Goal: Information Seeking & Learning: Learn about a topic

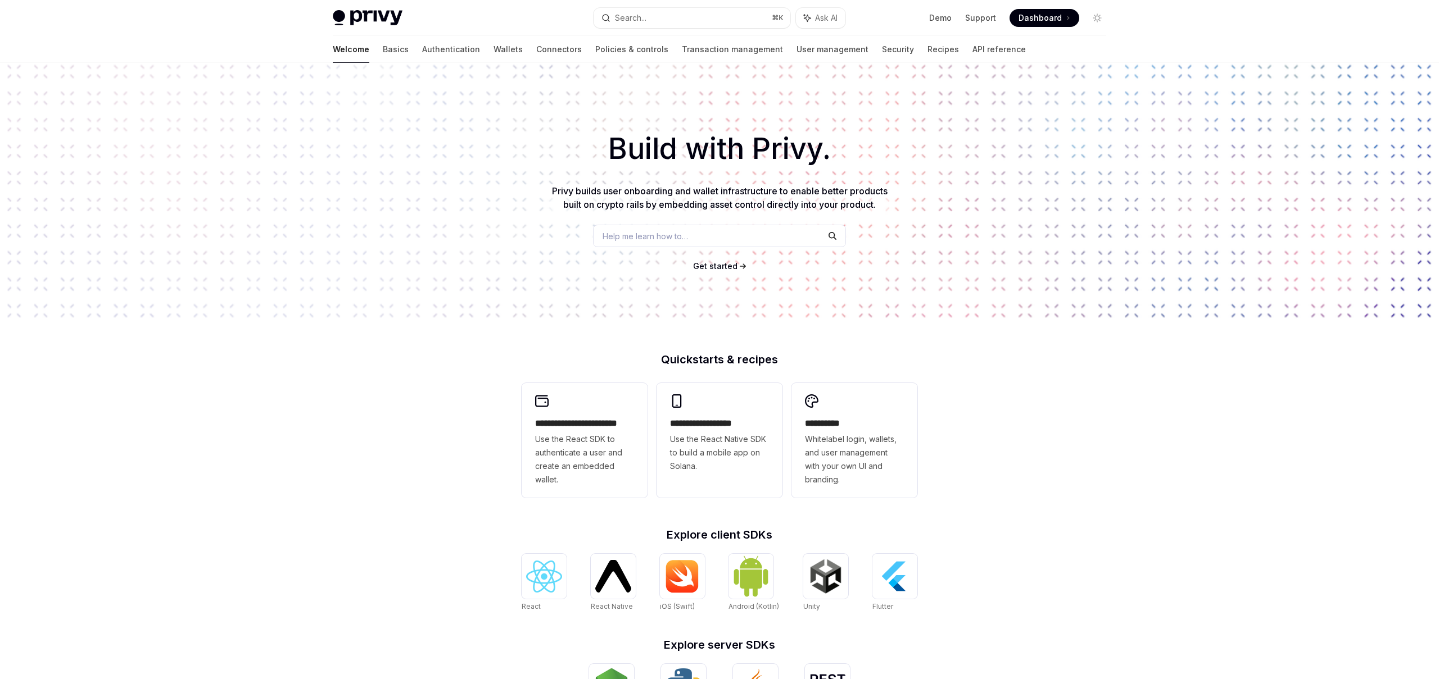
click at [708, 16] on button "Search... ⌘ K" at bounding box center [691, 18] width 197 height 20
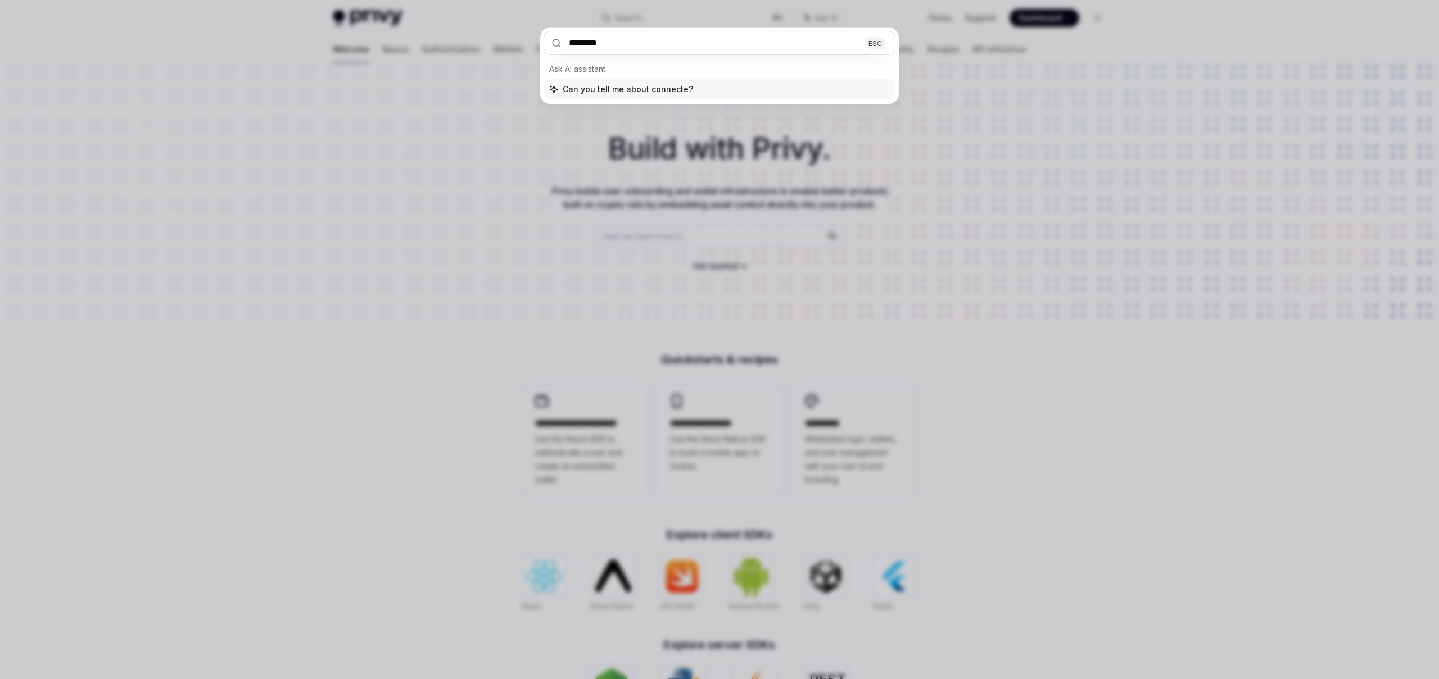
type input "*********"
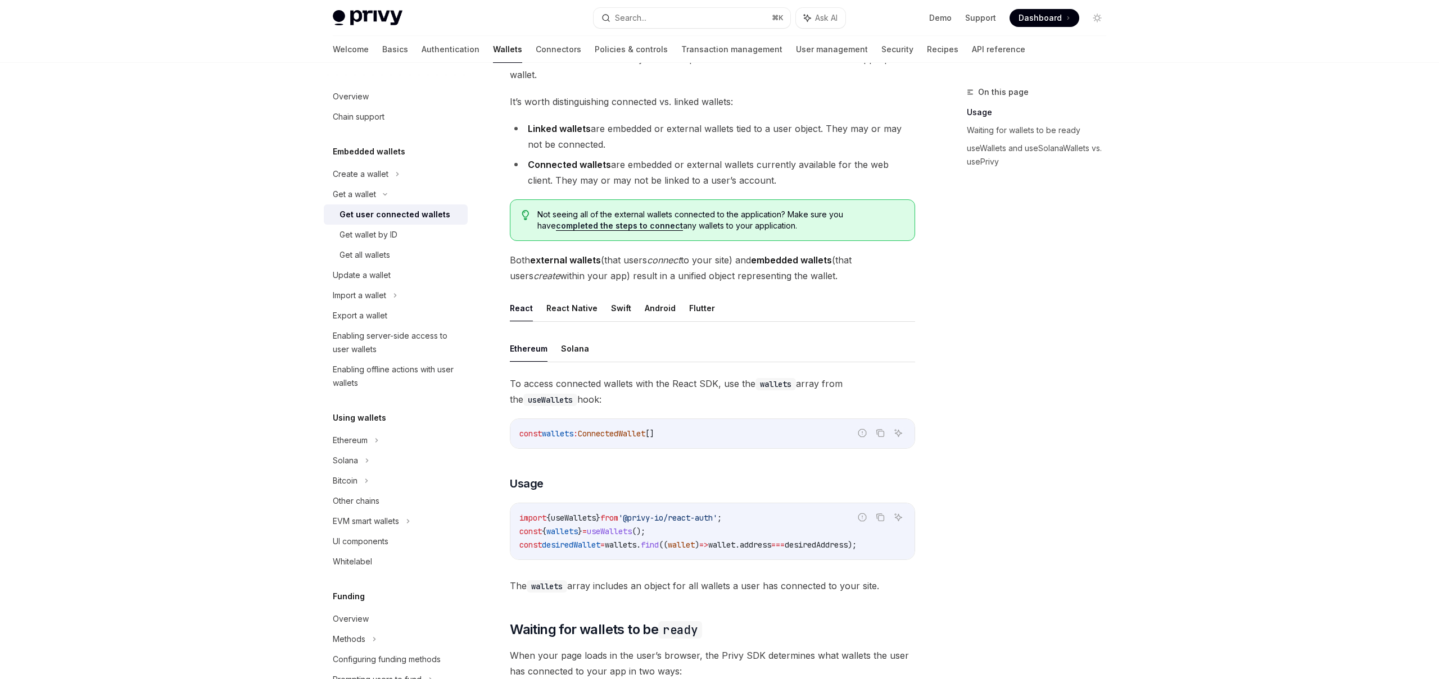
scroll to position [112, 0]
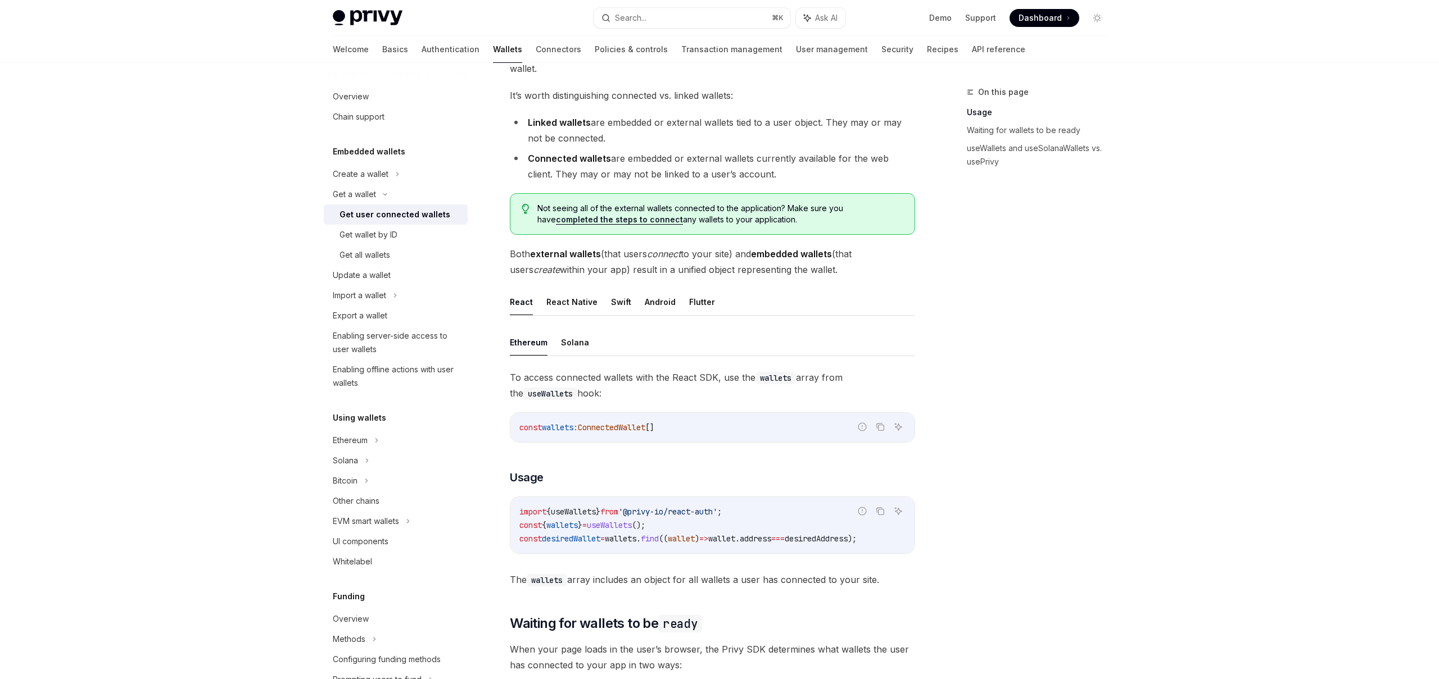
click at [618, 428] on span "ConnectedWallet" at bounding box center [611, 428] width 67 height 10
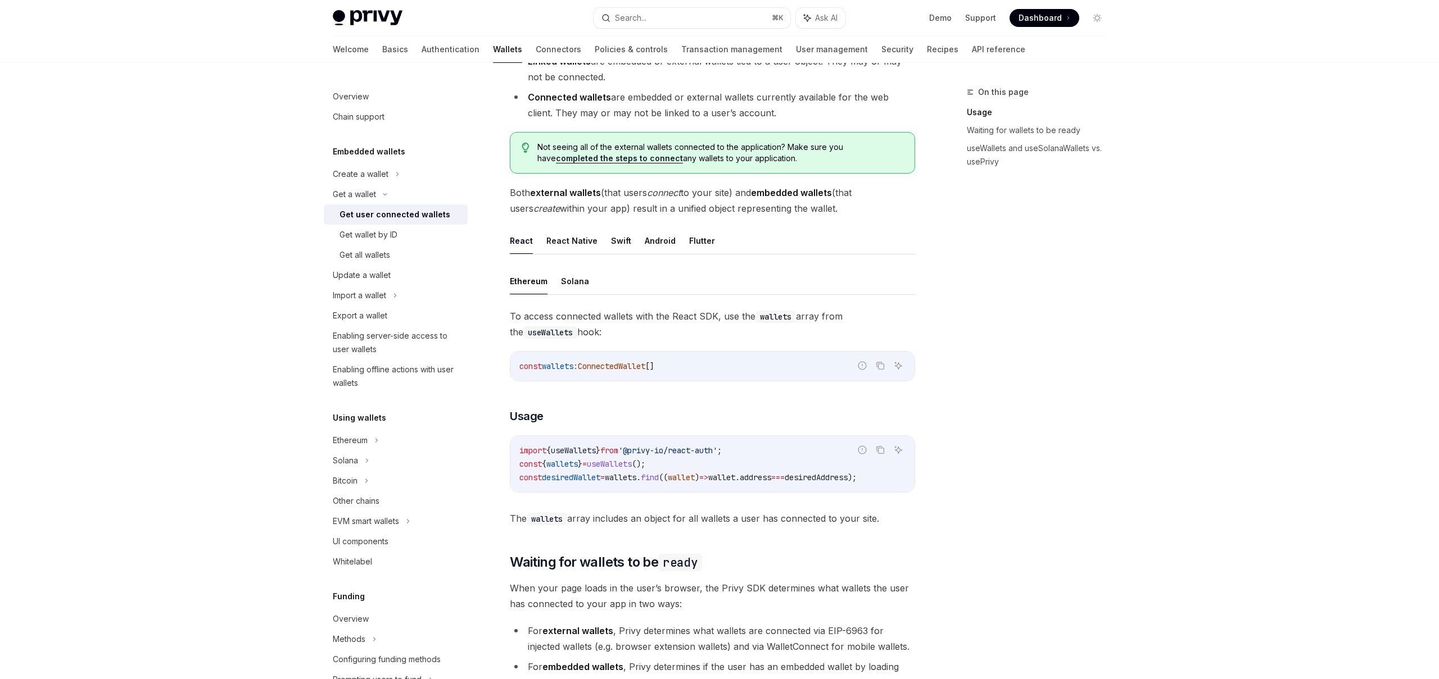
scroll to position [177, 0]
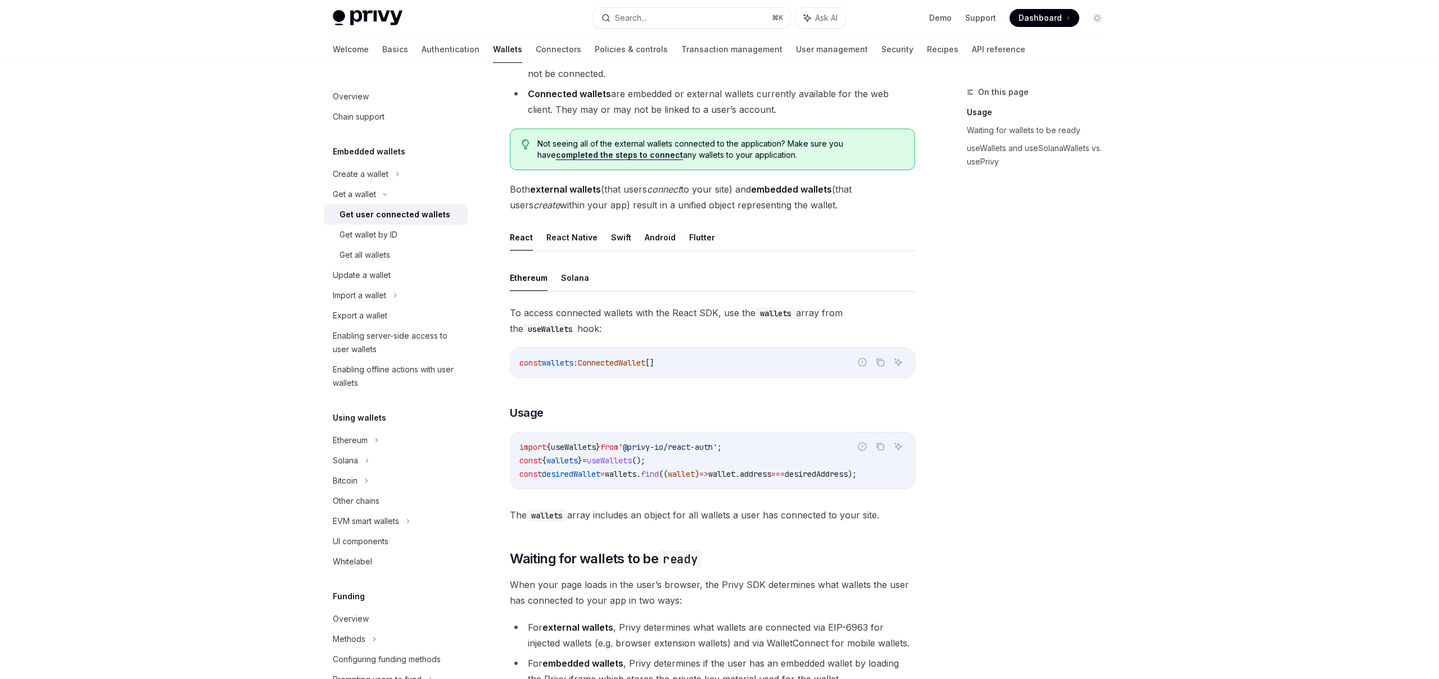
click at [632, 461] on span "useWallets" at bounding box center [609, 461] width 45 height 10
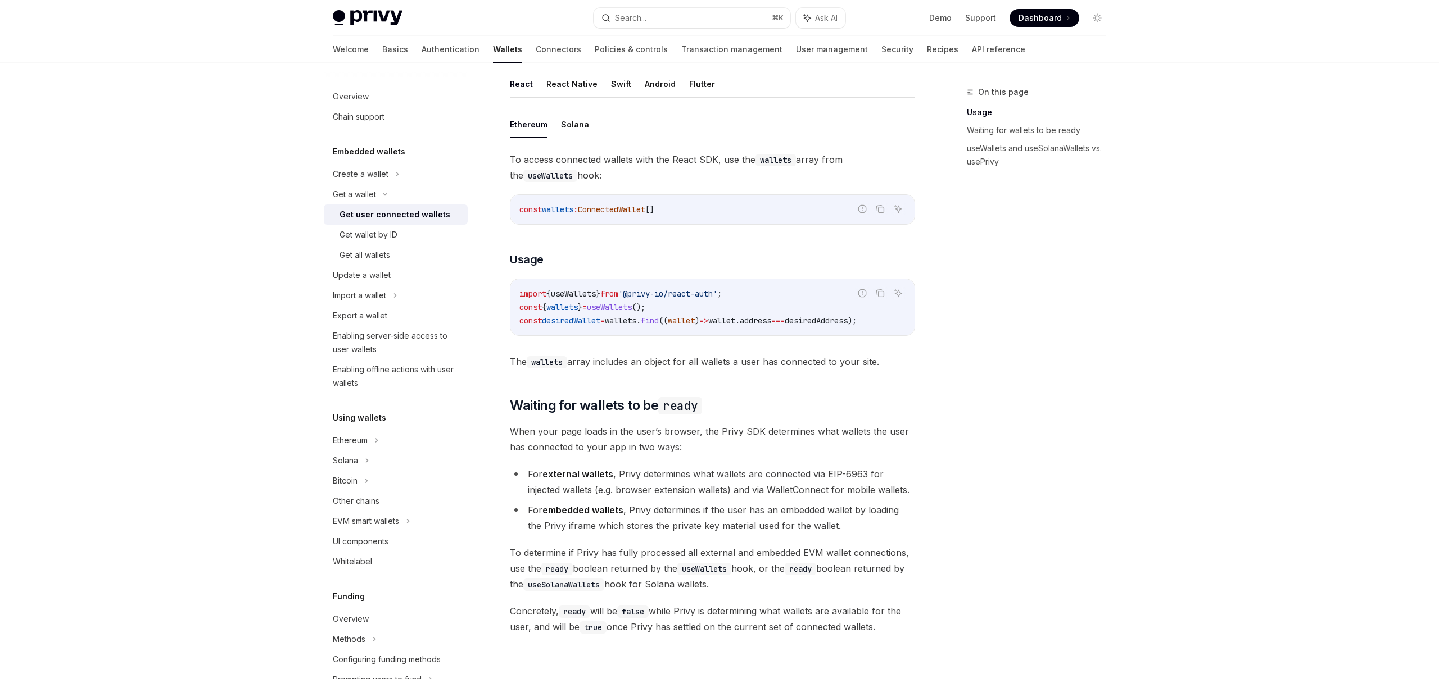
scroll to position [329, 0]
click at [630, 327] on span "wallets" at bounding box center [620, 322] width 31 height 10
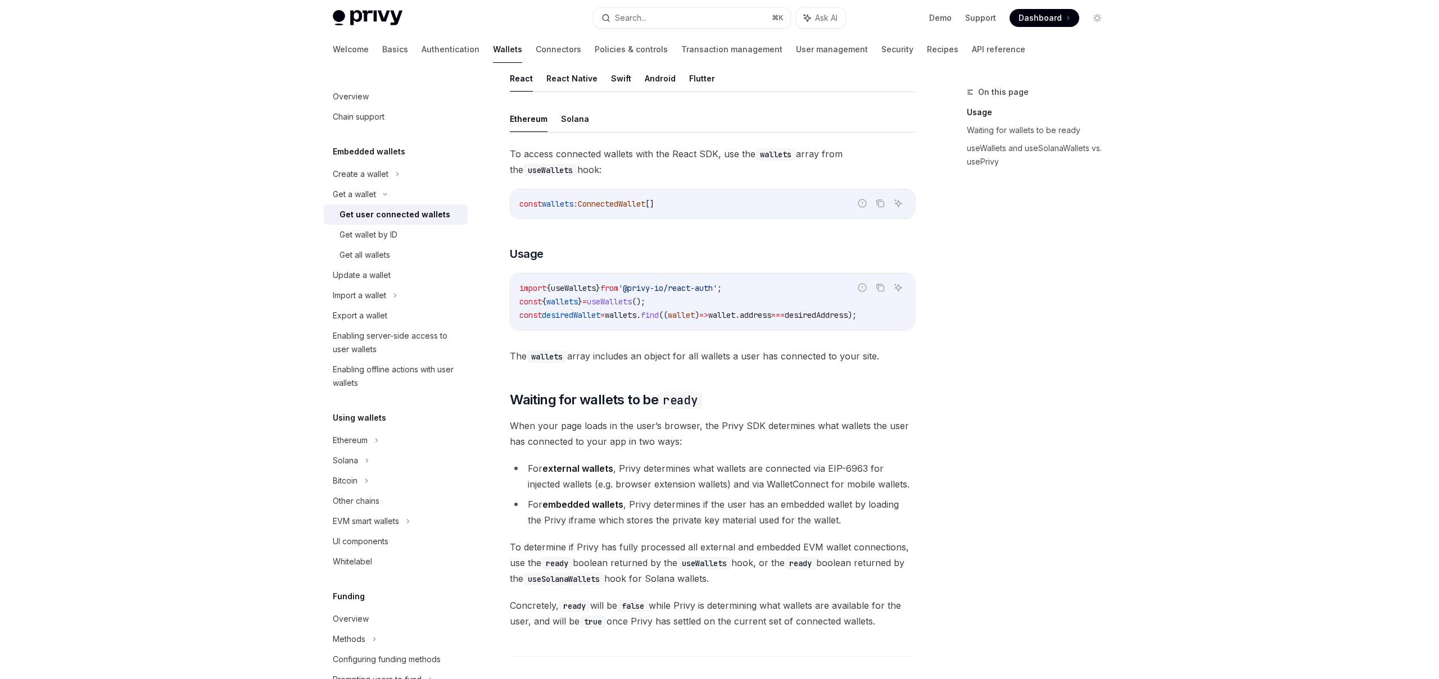
scroll to position [332, 0]
click at [632, 301] on span "useWallets" at bounding box center [609, 306] width 45 height 10
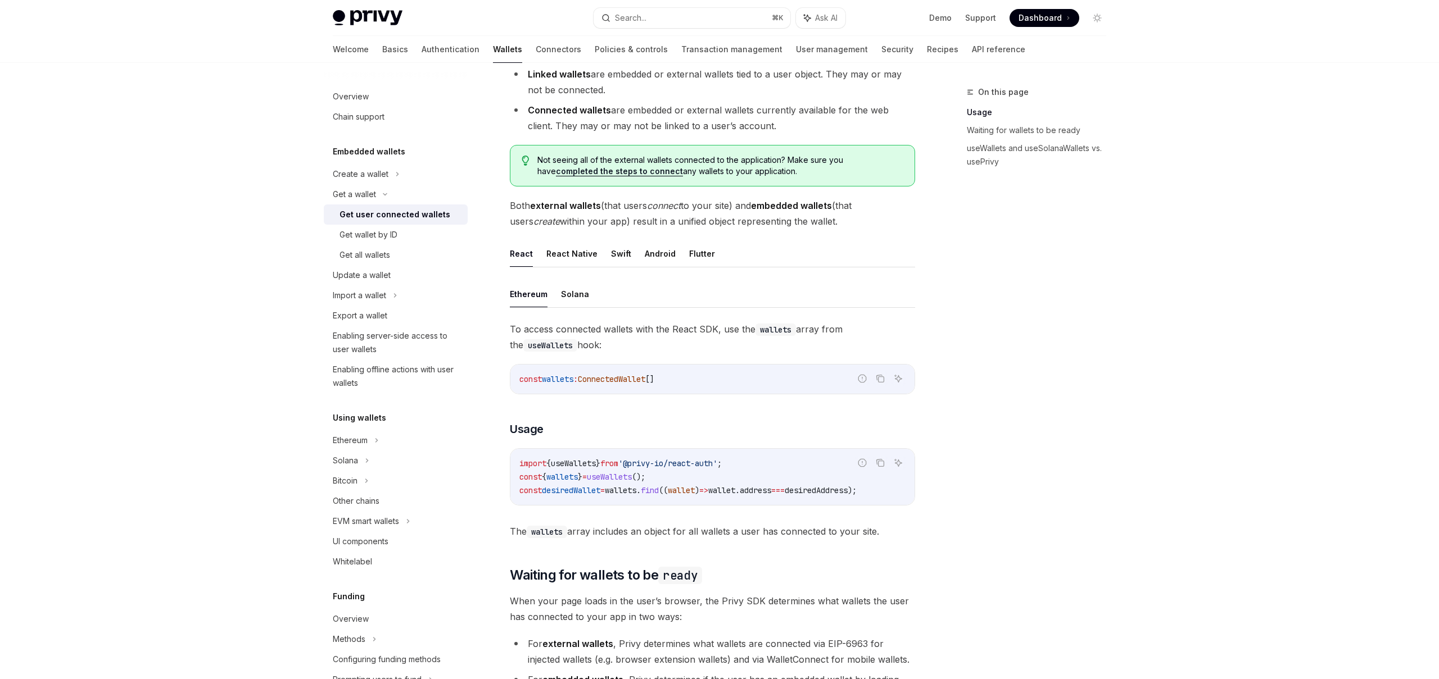
scroll to position [159, 0]
click at [572, 300] on button "Solana" at bounding box center [575, 296] width 28 height 26
type textarea "*"
